Goal: Book appointment/travel/reservation

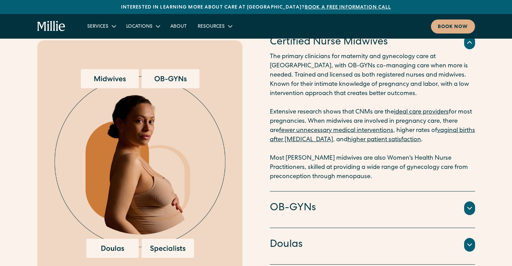
scroll to position [941, 0]
click at [289, 215] on h4 "OB-GYNs" at bounding box center [293, 208] width 46 height 14
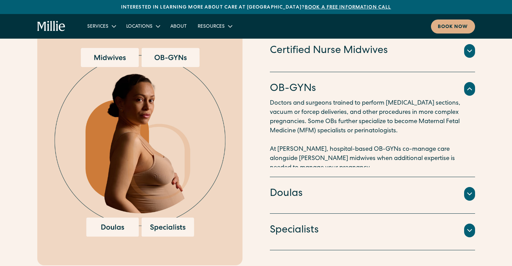
scroll to position [951, 0]
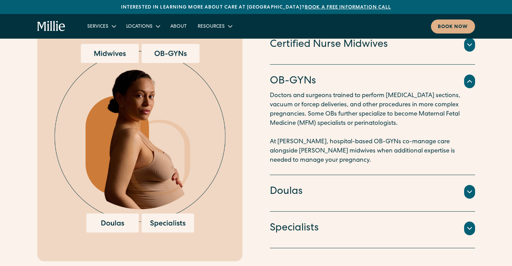
click at [283, 198] on h4 "Doulas" at bounding box center [286, 192] width 33 height 14
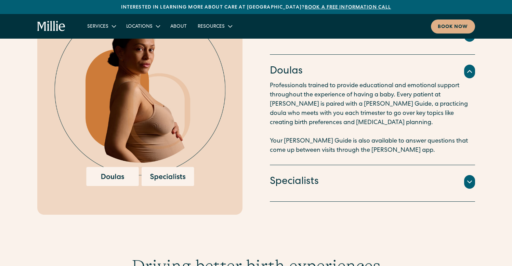
scroll to position [1000, 0]
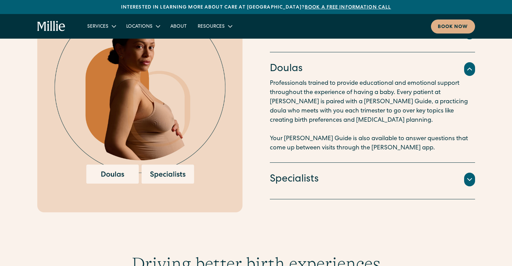
click at [284, 185] on h4 "Specialists" at bounding box center [294, 179] width 49 height 14
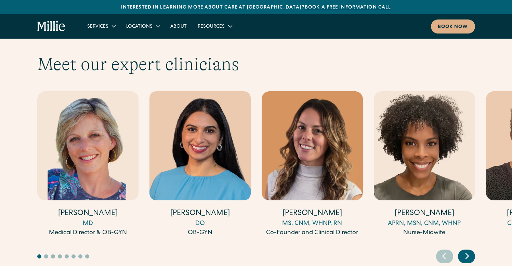
scroll to position [2075, 0]
click at [468, 250] on icon "Next slide" at bounding box center [467, 255] width 10 height 11
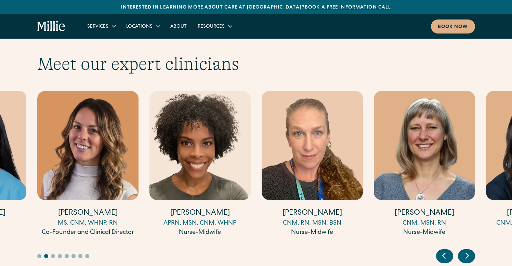
click at [468, 250] on icon "Next slide" at bounding box center [467, 255] width 10 height 11
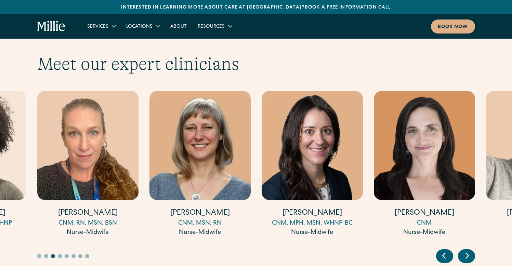
click at [468, 250] on icon "Next slide" at bounding box center [467, 255] width 10 height 11
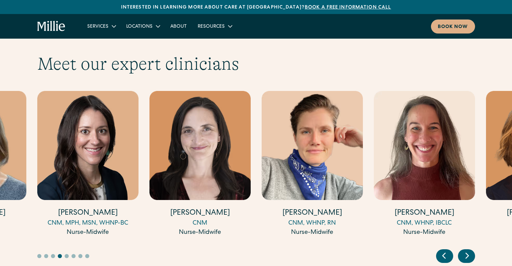
click at [468, 250] on icon "Next slide" at bounding box center [467, 255] width 10 height 11
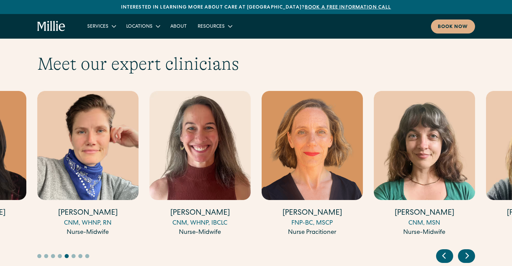
click at [468, 250] on icon "Next slide" at bounding box center [467, 255] width 10 height 11
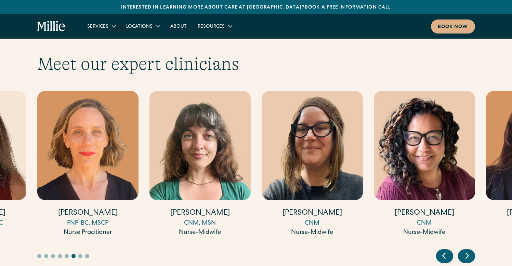
click at [468, 250] on icon "Next slide" at bounding box center [467, 255] width 10 height 11
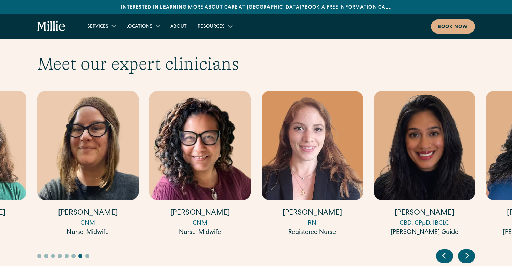
click at [468, 250] on icon "Next slide" at bounding box center [467, 255] width 10 height 11
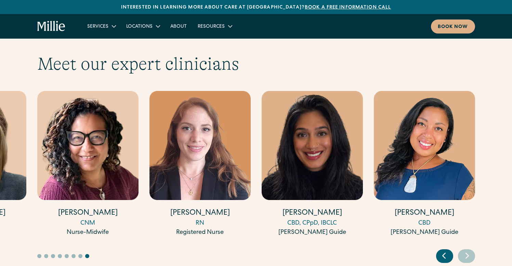
click at [468, 250] on icon "Next slide" at bounding box center [467, 255] width 10 height 11
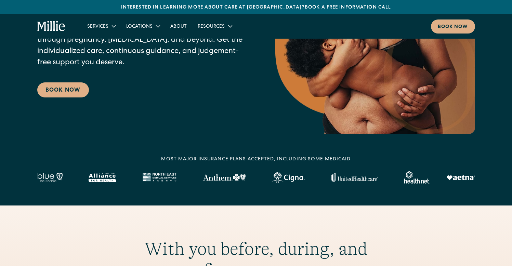
scroll to position [0, 0]
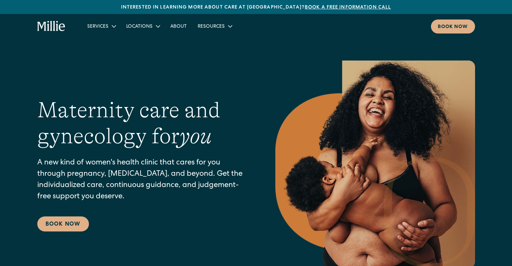
click at [325, 8] on link "Book a free information call" at bounding box center [348, 7] width 86 height 5
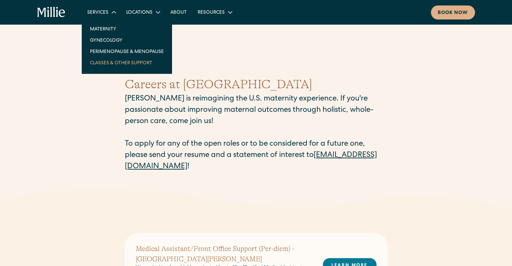
click at [114, 62] on link "Classes & Other Support" at bounding box center [127, 62] width 85 height 11
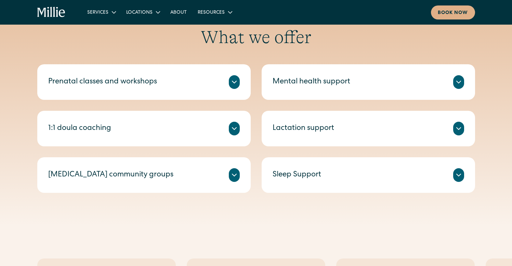
scroll to position [258, 0]
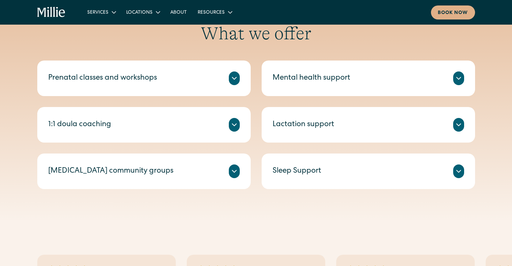
click at [187, 81] on div "Prenatal classes and workshops" at bounding box center [144, 79] width 192 height 14
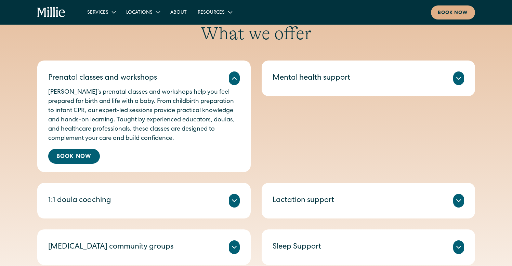
click at [187, 81] on div "Prenatal classes and workshops" at bounding box center [144, 79] width 192 height 14
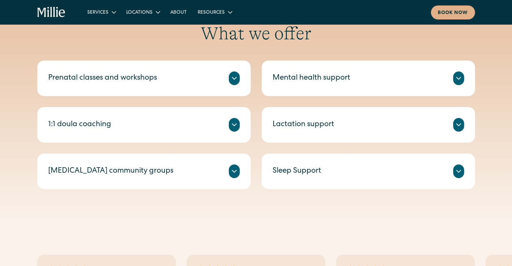
click at [139, 89] on div "Prenatal classes and workshops Millie’s prenatal classes and workshops help you…" at bounding box center [143, 79] width 213 height 36
click at [143, 82] on div "Prenatal classes and workshops" at bounding box center [102, 78] width 109 height 11
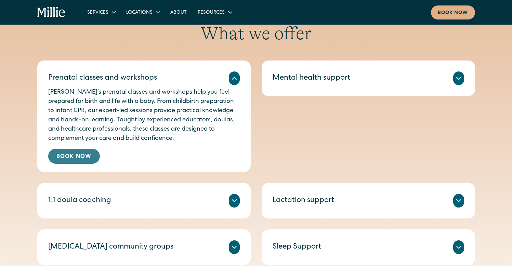
click at [79, 151] on link "Book Now" at bounding box center [74, 156] width 52 height 15
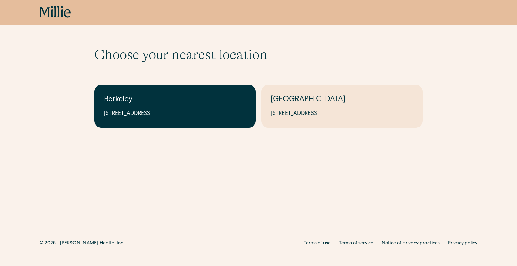
click at [151, 119] on link "Berkeley 2999 Regent St, Suite 524, Berkeley, CA 94705" at bounding box center [174, 106] width 161 height 43
click at [249, 119] on link "Berkeley [STREET_ADDRESS]" at bounding box center [174, 106] width 161 height 43
